Goal: Navigation & Orientation: Find specific page/section

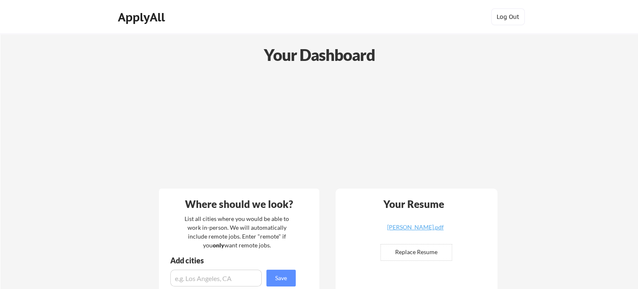
click at [151, 21] on div "ApplyAll" at bounding box center [143, 17] width 50 height 14
click at [143, 22] on div "ApplyAll" at bounding box center [143, 17] width 50 height 14
click at [143, 26] on div "ApplyAll" at bounding box center [143, 18] width 66 height 21
